Goal: Navigation & Orientation: Find specific page/section

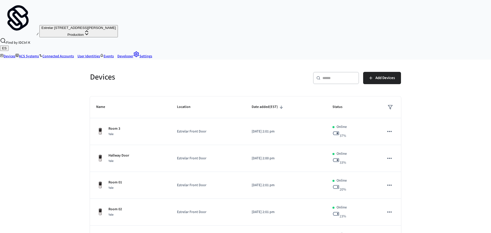
click at [126, 126] on div "Room 3 Yale" at bounding box center [130, 131] width 69 height 11
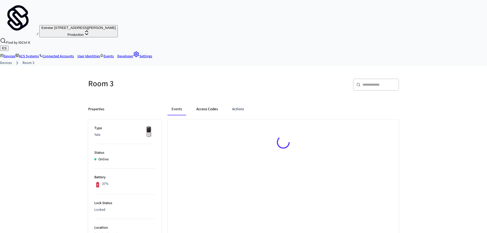
click at [216, 103] on button "Access Codes" at bounding box center [207, 109] width 30 height 12
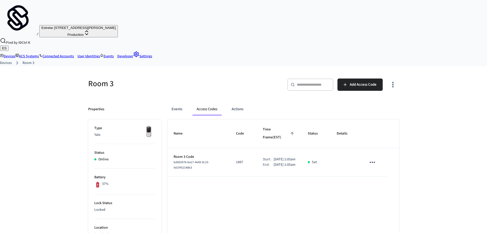
click at [6, 60] on div "Devices Room 3" at bounding box center [243, 63] width 487 height 7
click at [9, 60] on div "Devices Room 3" at bounding box center [243, 63] width 487 height 7
click at [11, 60] on link "Devices" at bounding box center [6, 62] width 12 height 5
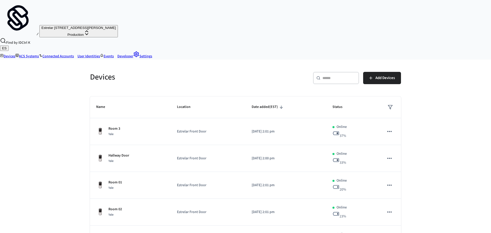
scroll to position [9, 0]
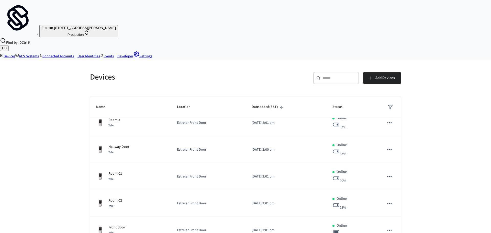
click at [218, 217] on td "Estrelar Front Door" at bounding box center [208, 230] width 74 height 27
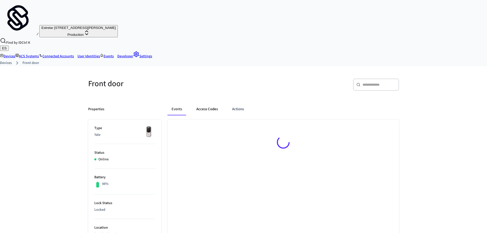
click at [213, 103] on button "Access Codes" at bounding box center [207, 109] width 30 height 12
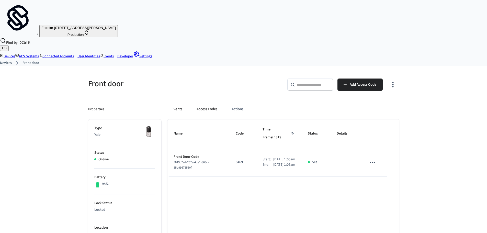
click at [179, 103] on button "Events" at bounding box center [176, 109] width 19 height 12
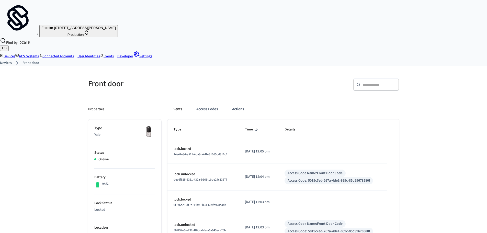
click at [10, 60] on link "Devices" at bounding box center [6, 62] width 12 height 5
